Goal: Task Accomplishment & Management: Use online tool/utility

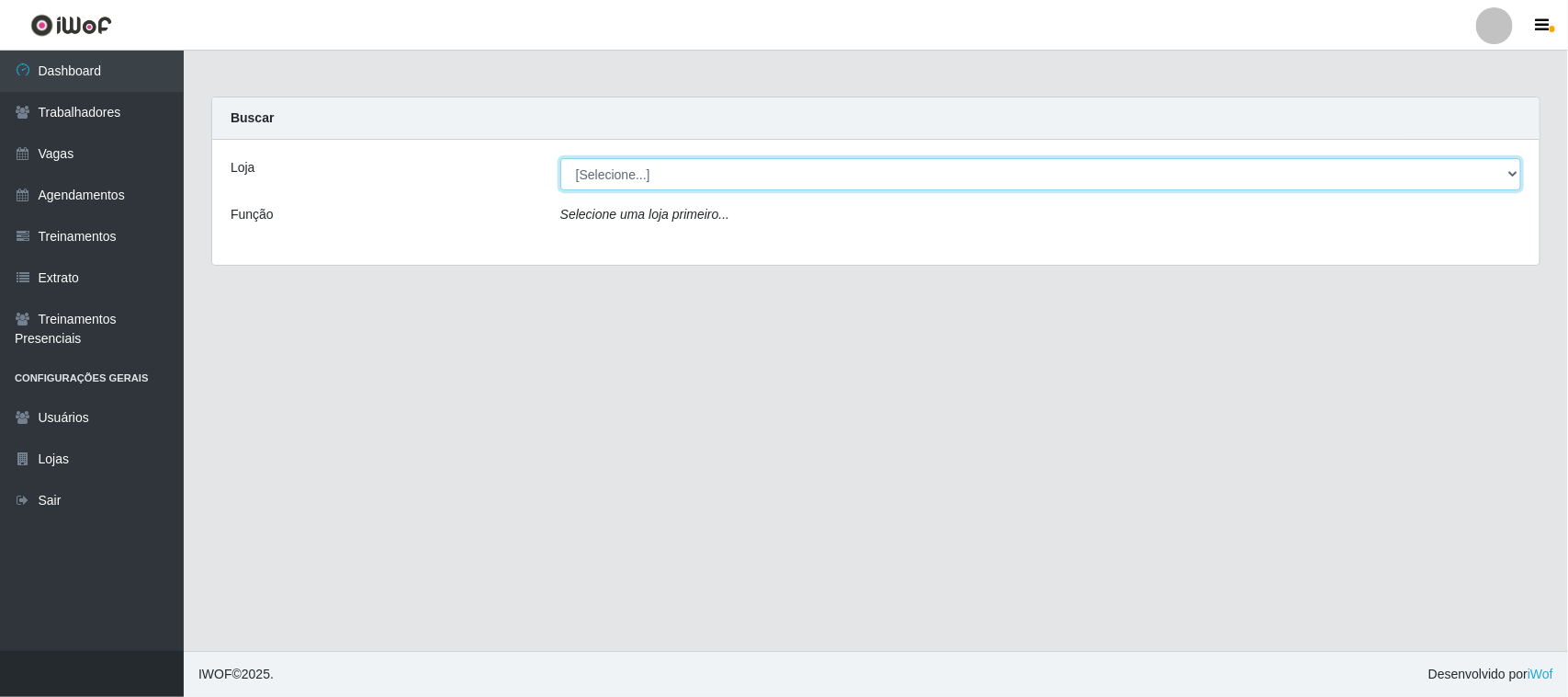
click at [1509, 177] on select "[Selecione...] [GEOGRAPHIC_DATA]" at bounding box center [1040, 174] width 960 height 33
select select "65"
click at [560, 158] on select "[Selecione...] [GEOGRAPHIC_DATA]" at bounding box center [1040, 174] width 960 height 33
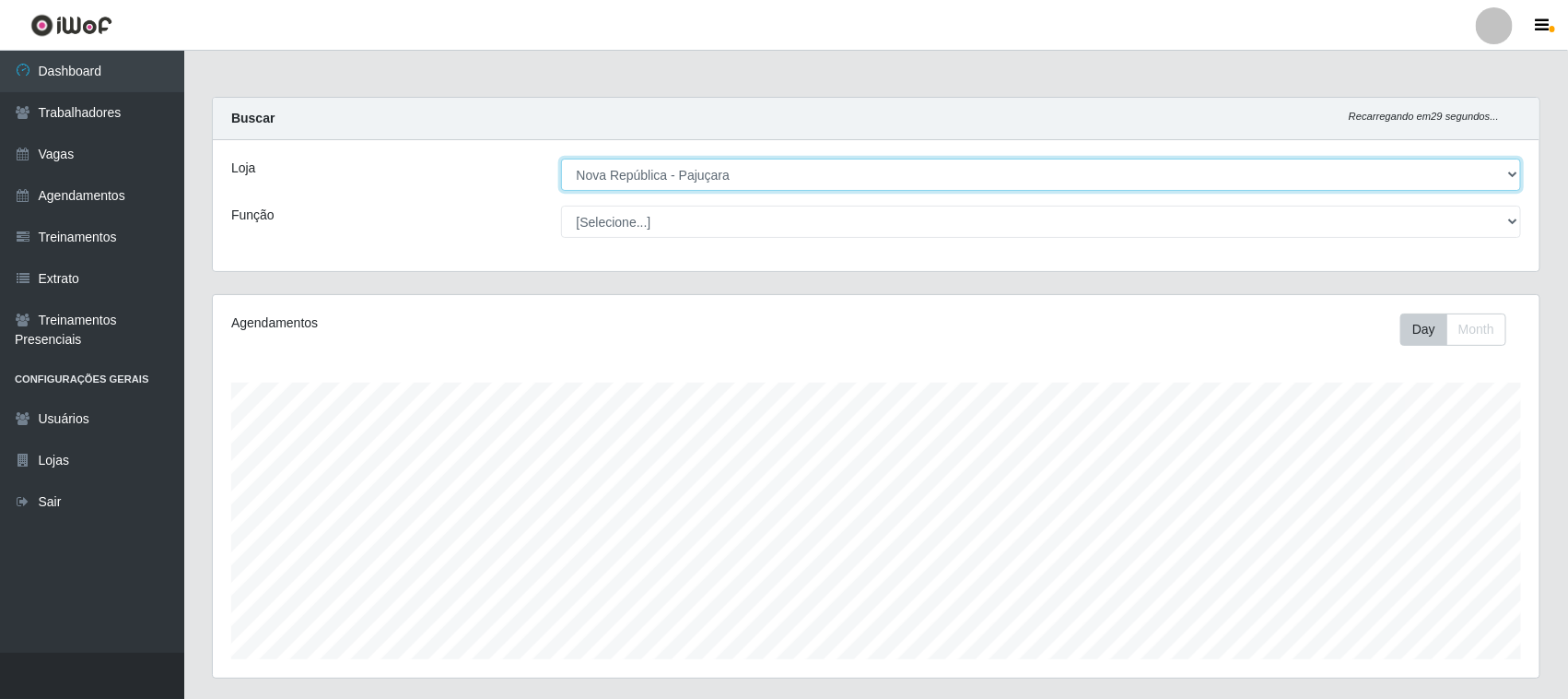
scroll to position [384, 1326]
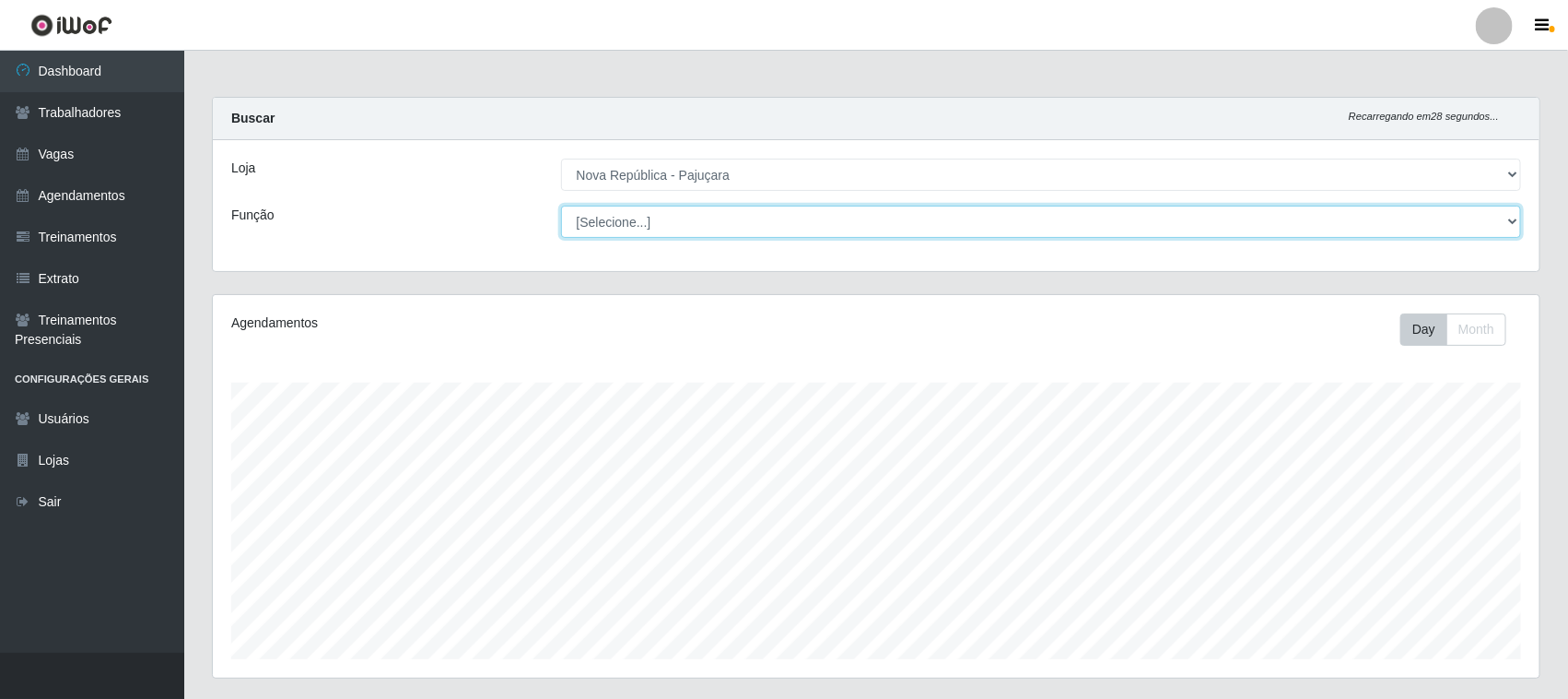
click at [1517, 219] on select "[Selecione...] Balconista Operador de Caixa Repositor" at bounding box center [1041, 221] width 961 height 33
select select "22"
click at [561, 205] on select "[Selecione...] Balconista Operador de Caixa Repositor" at bounding box center [1041, 221] width 961 height 33
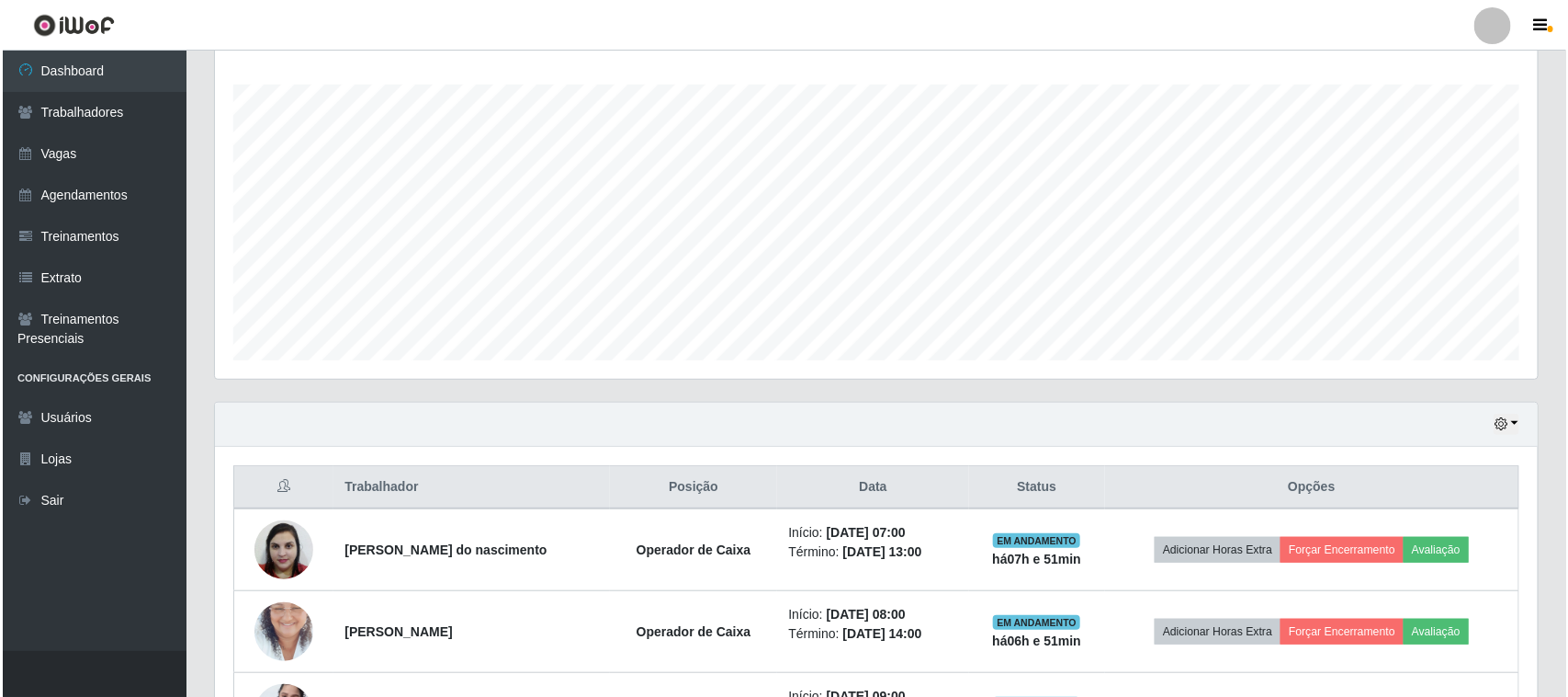
scroll to position [460, 0]
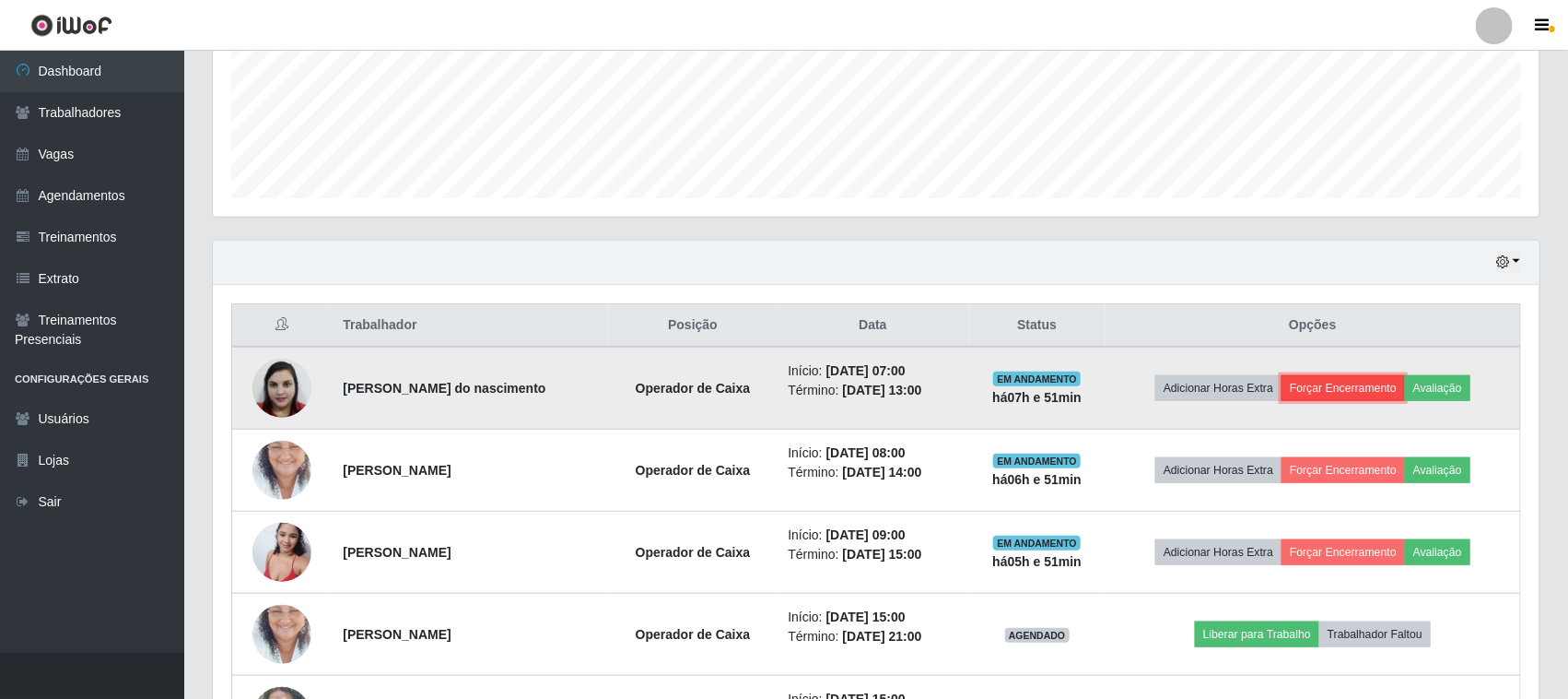
click at [1349, 383] on button "Forçar Encerramento" at bounding box center [1343, 387] width 124 height 26
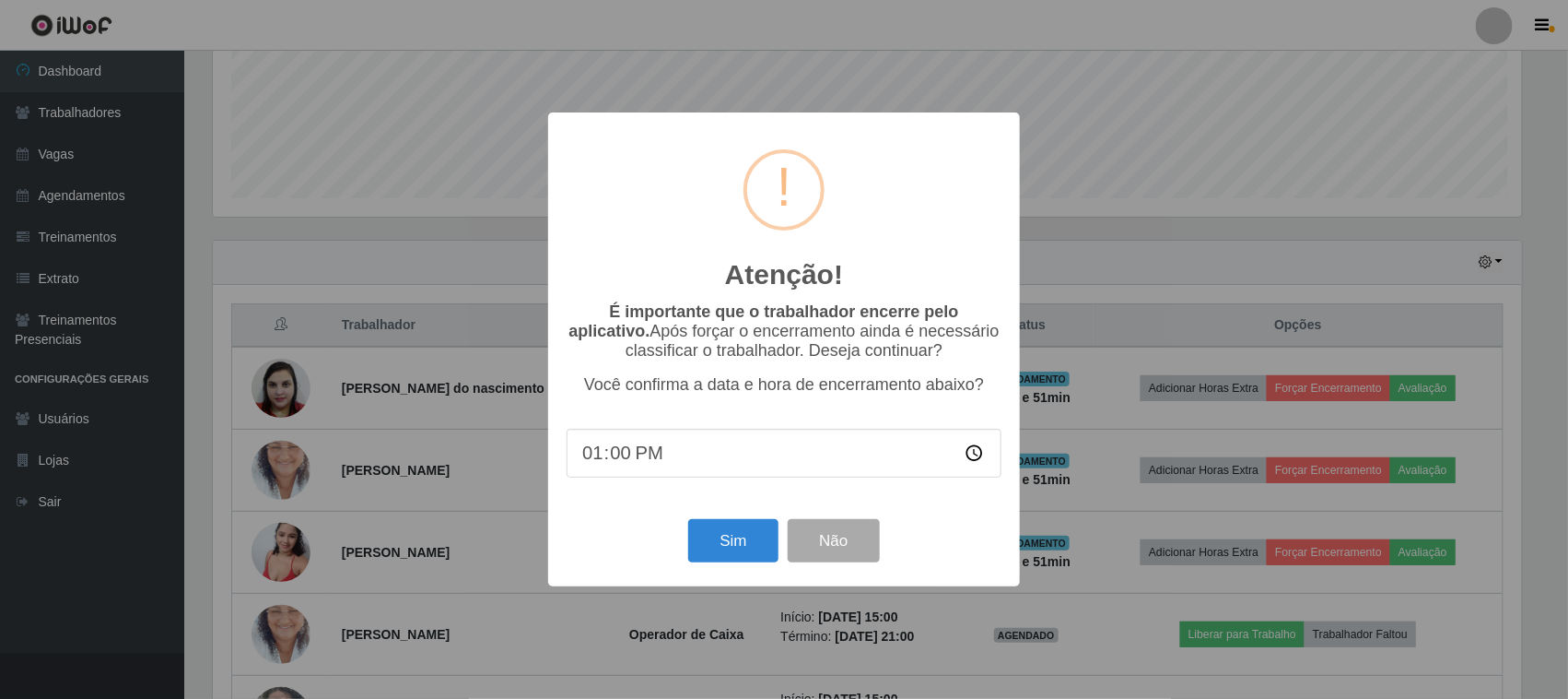
scroll to position [384, 1314]
click at [728, 546] on button "Sim" at bounding box center [735, 540] width 89 height 43
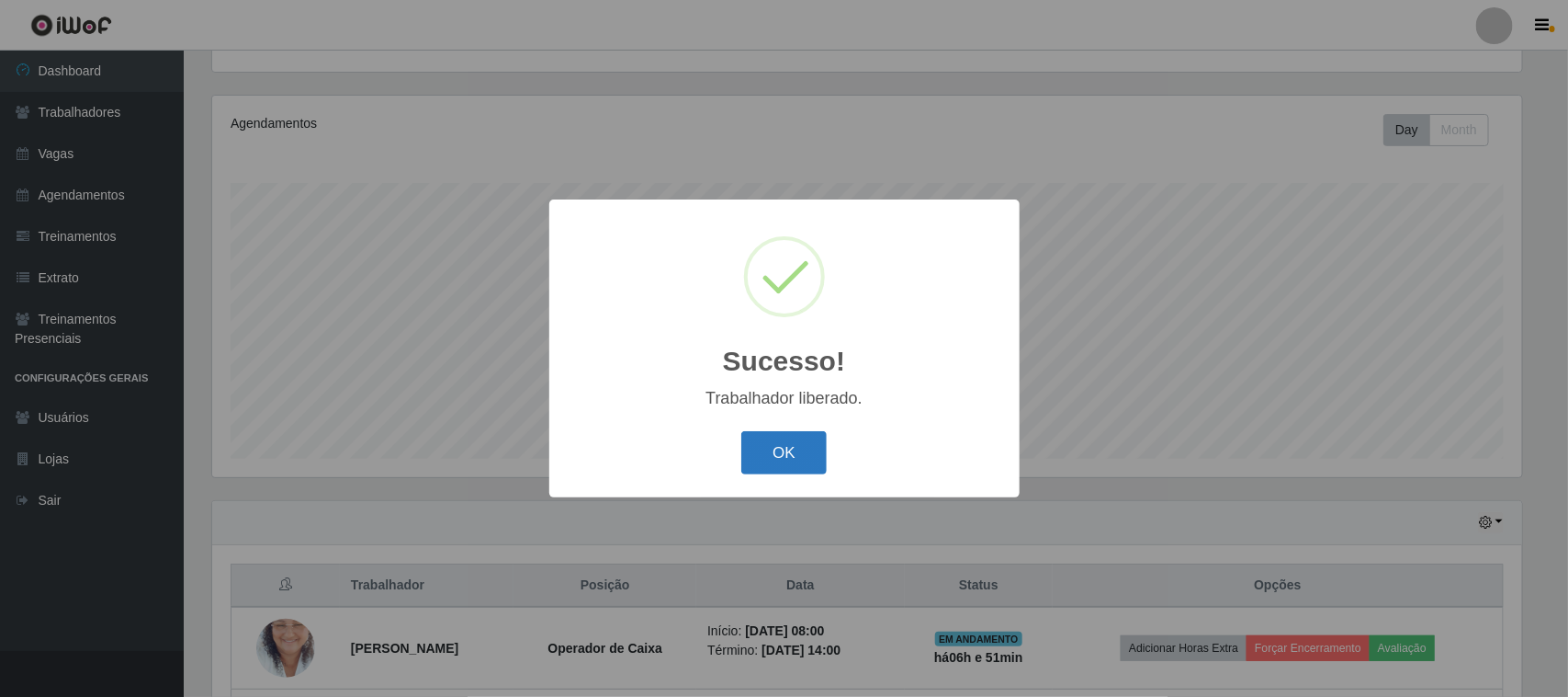
click at [772, 455] on button "OK" at bounding box center [784, 452] width 85 height 43
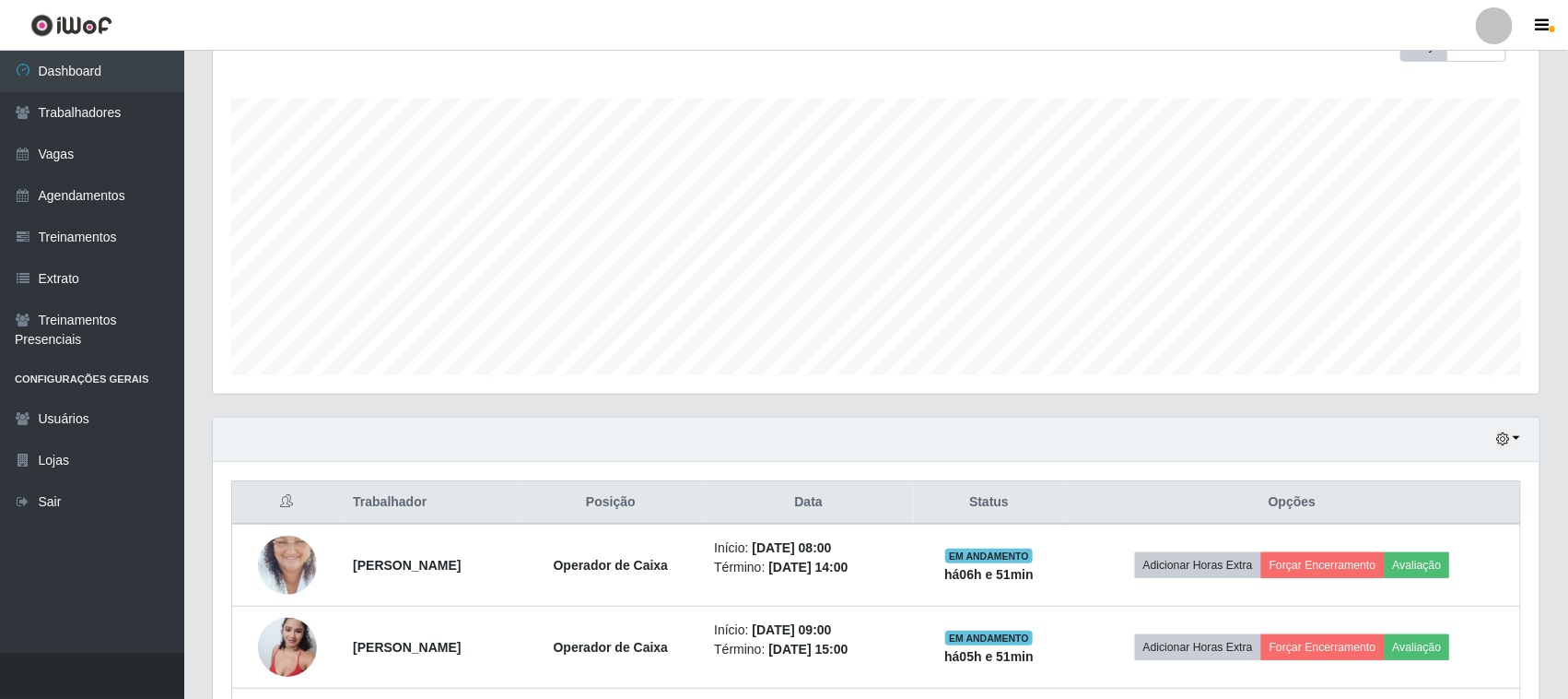
scroll to position [430, 0]
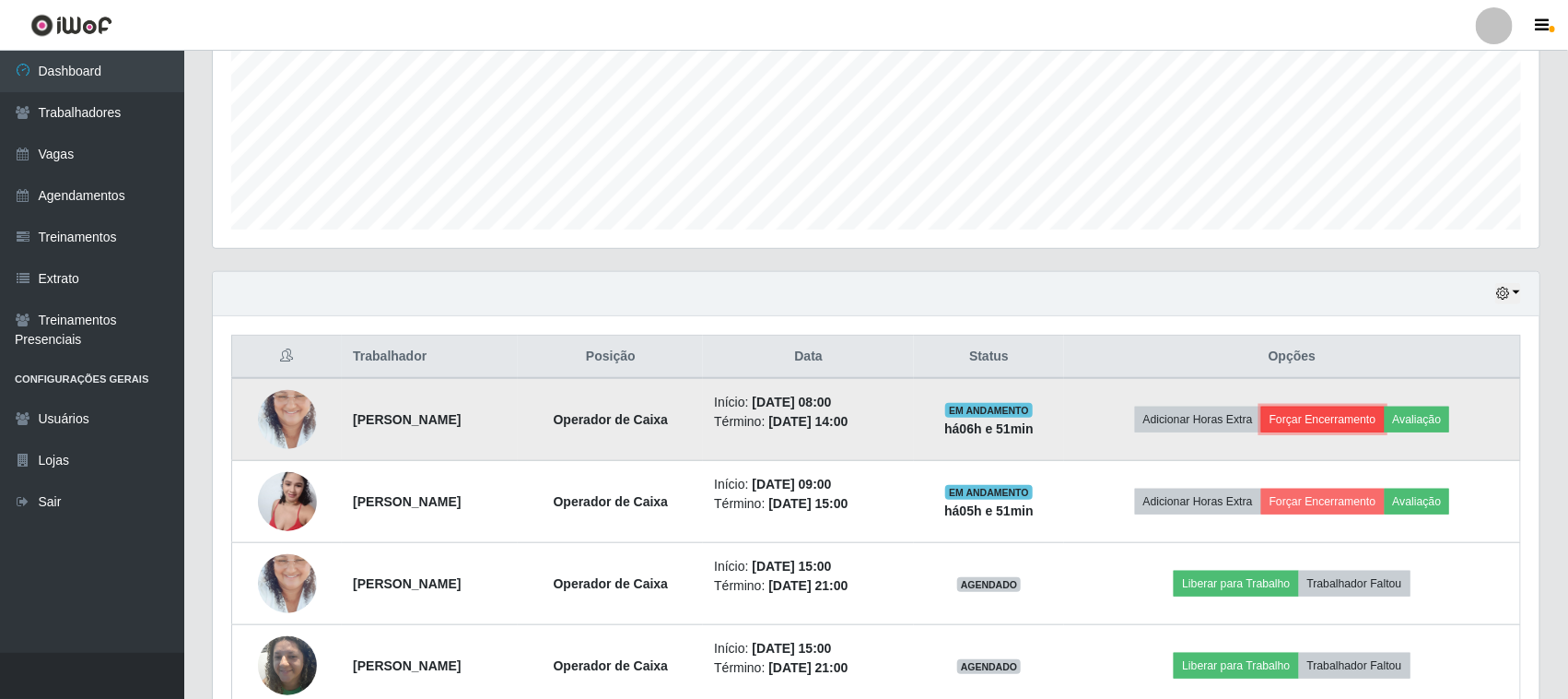
click at [1362, 415] on button "Forçar Encerramento" at bounding box center [1323, 419] width 124 height 26
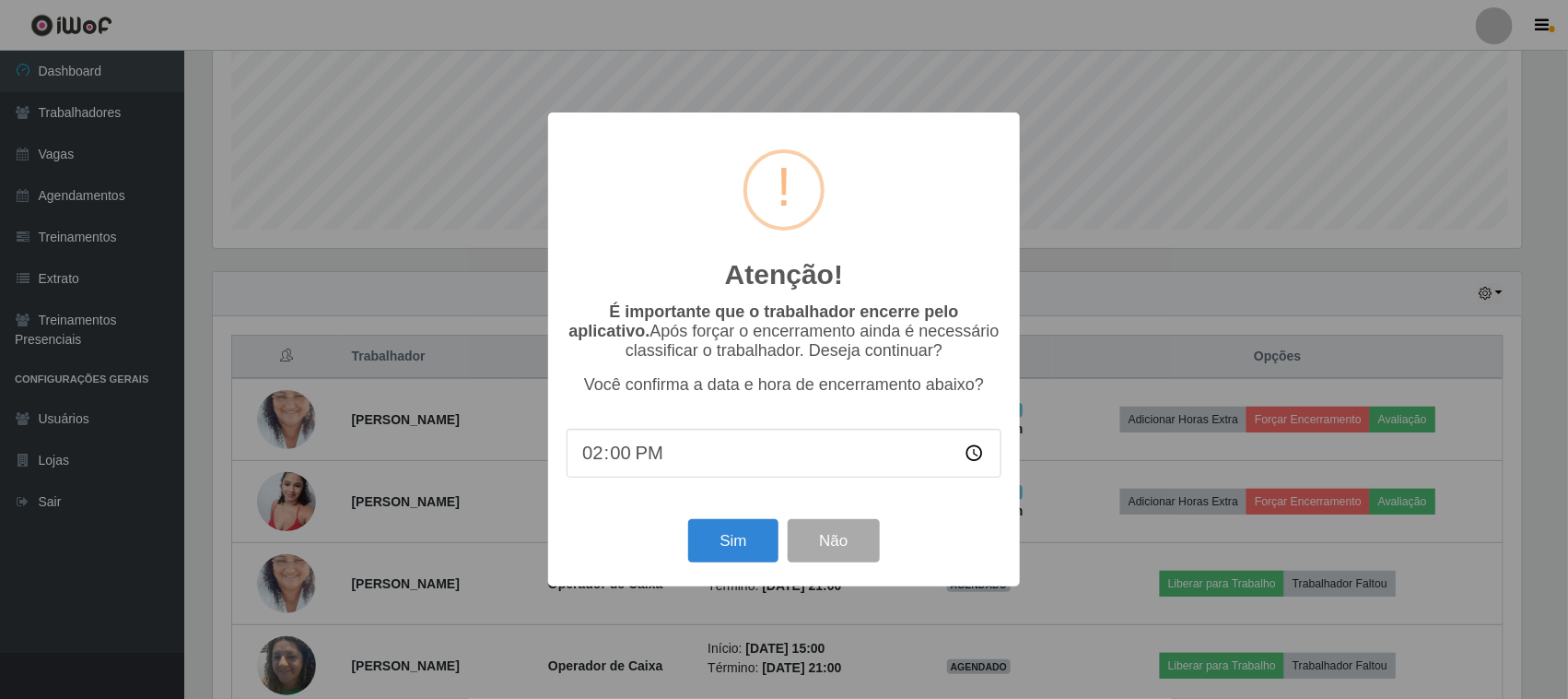
scroll to position [384, 1314]
click at [724, 532] on button "Sim" at bounding box center [735, 540] width 89 height 43
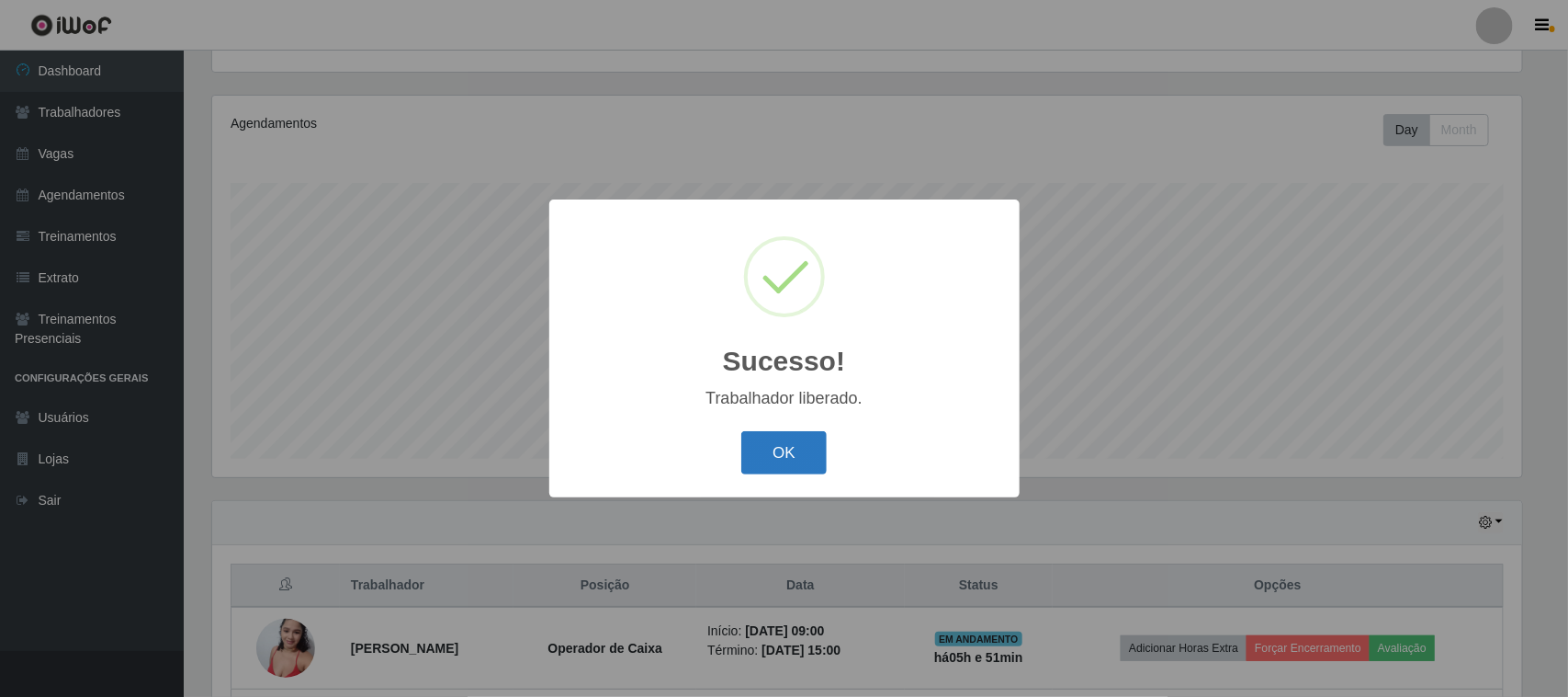
click at [768, 450] on button "OK" at bounding box center [784, 452] width 85 height 43
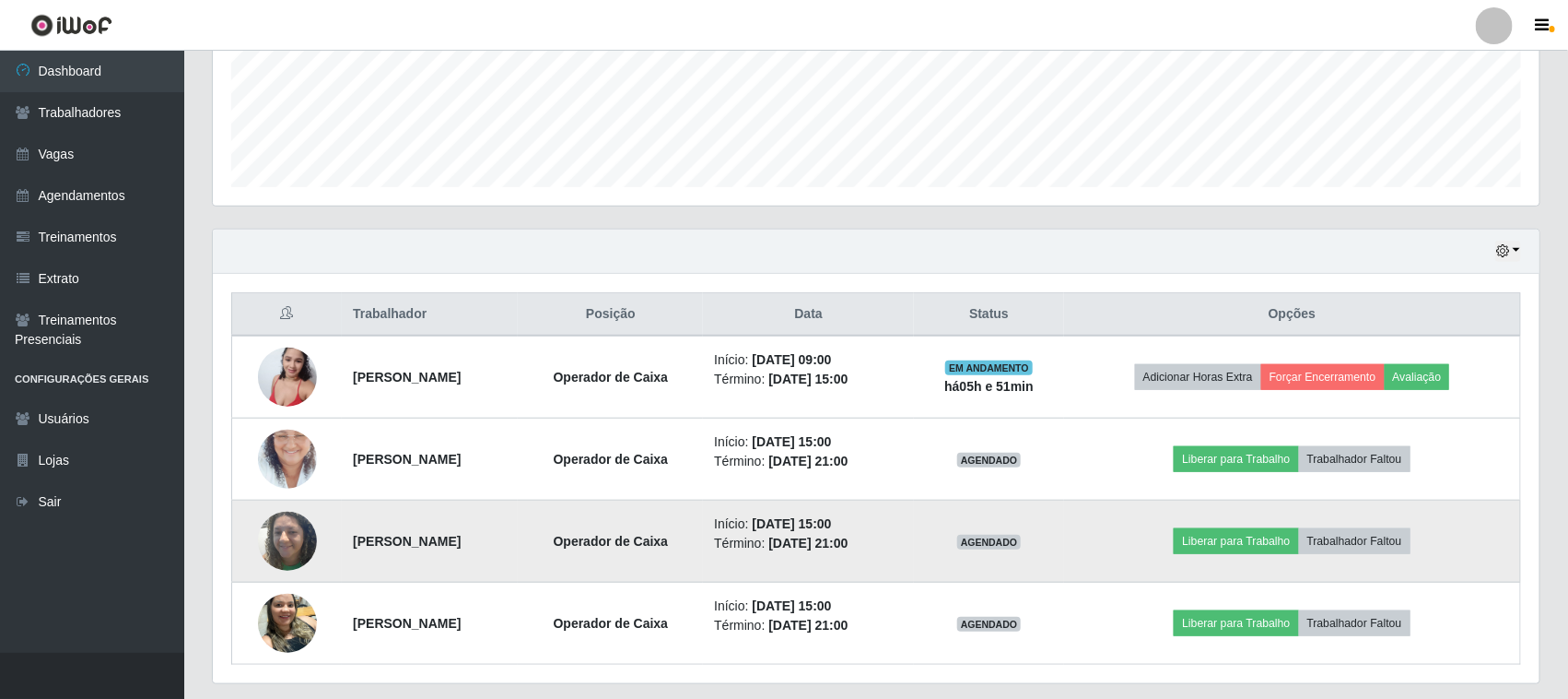
scroll to position [527, 0]
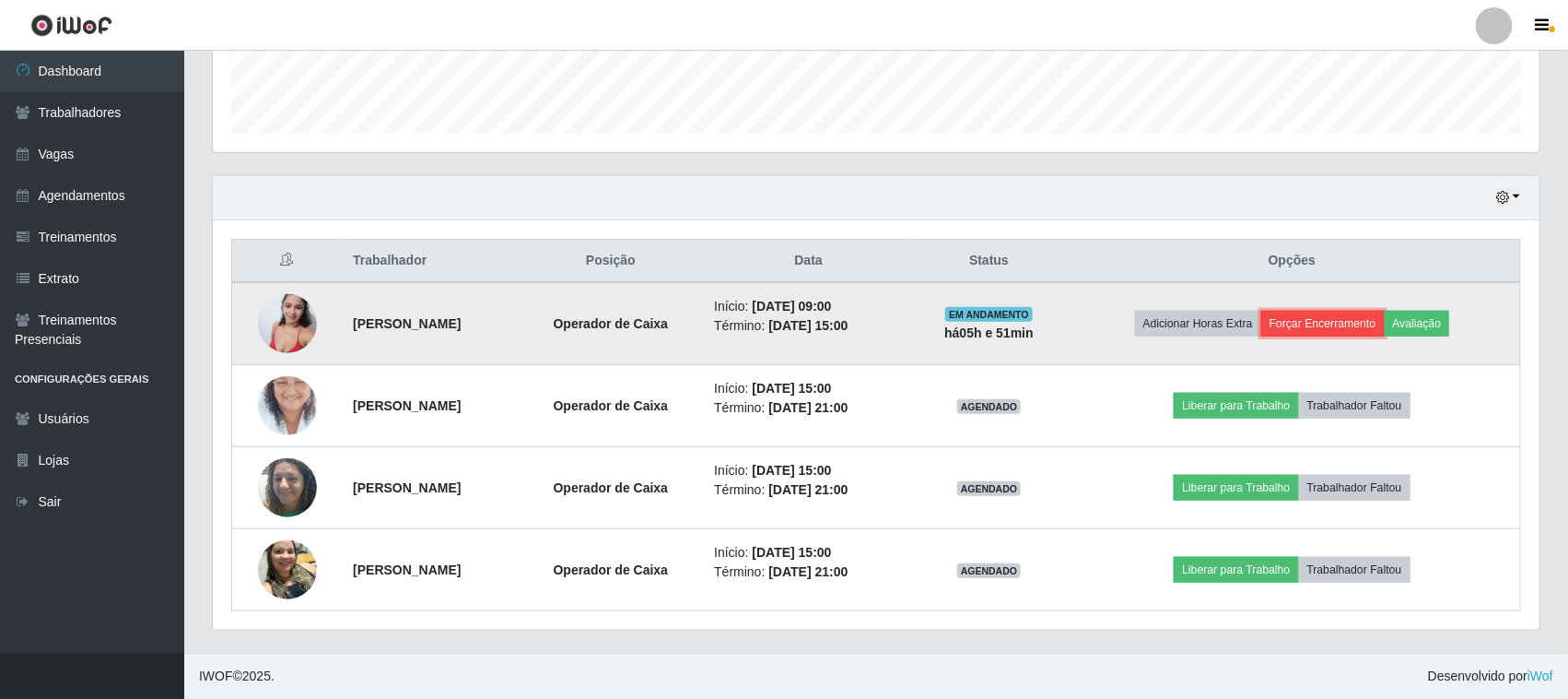
click at [1338, 314] on button "Forçar Encerramento" at bounding box center [1323, 323] width 124 height 26
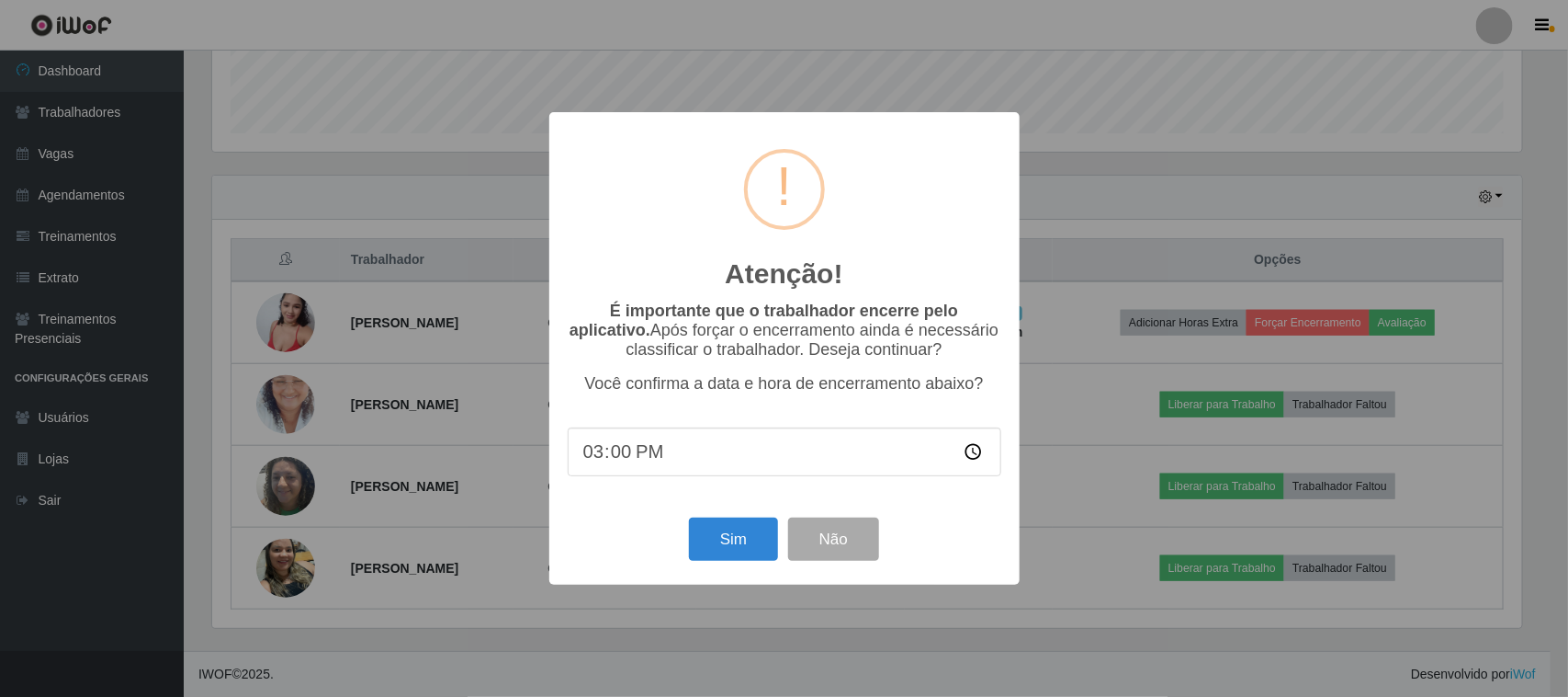
click at [499, 201] on div "Atenção! × É importante que o trabalhador encerre pelo aplicativo. Após forçar …" at bounding box center [784, 348] width 1568 height 697
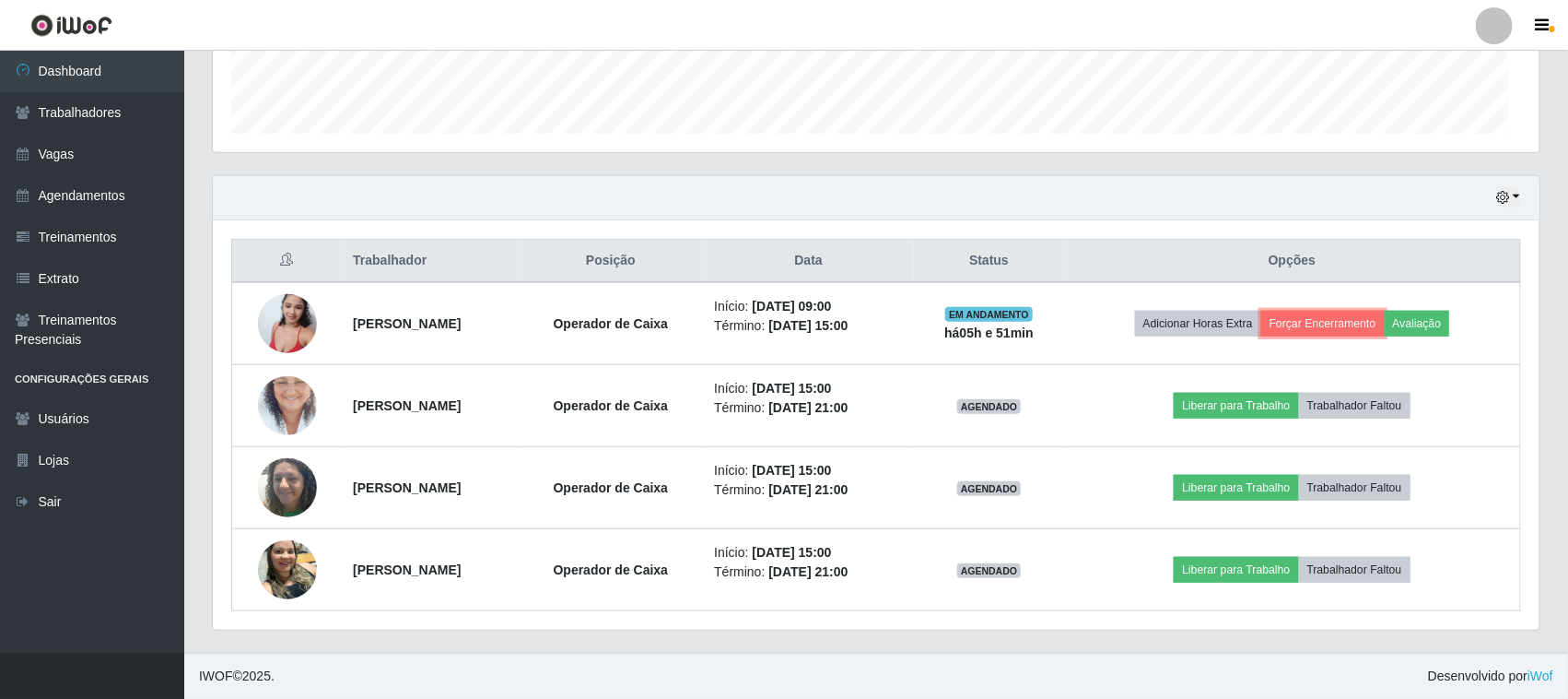
scroll to position [384, 1326]
